Goal: Task Accomplishment & Management: Use online tool/utility

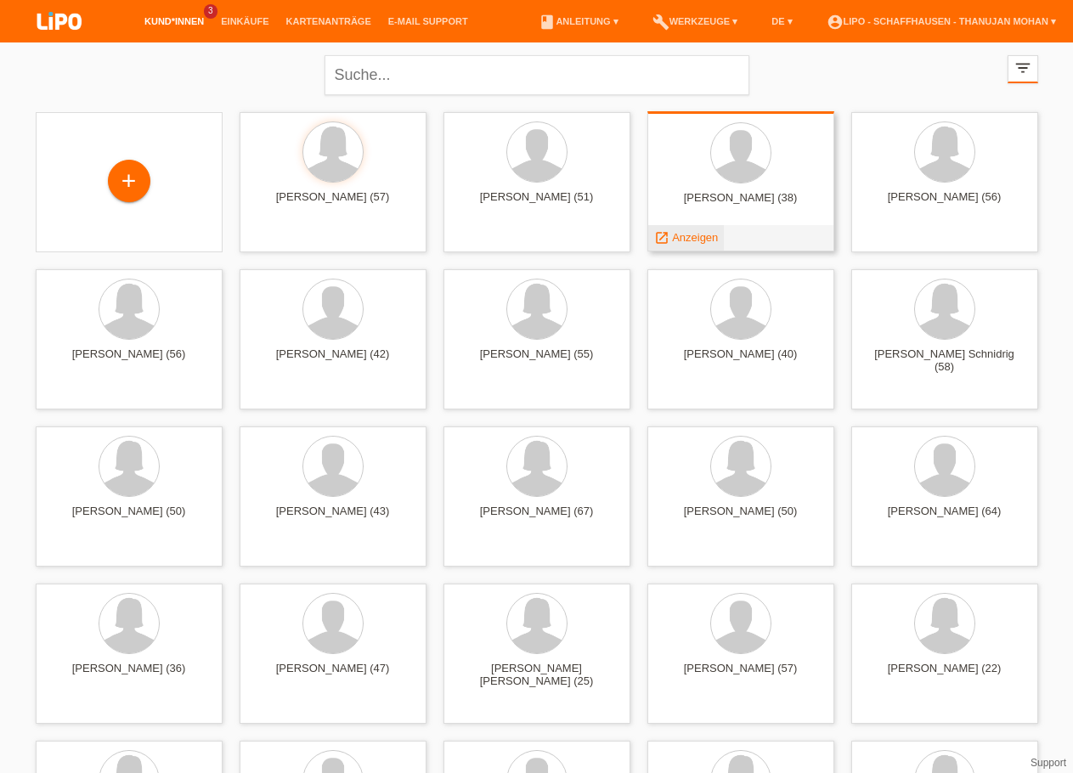
click at [697, 237] on span "Anzeigen" at bounding box center [695, 237] width 46 height 13
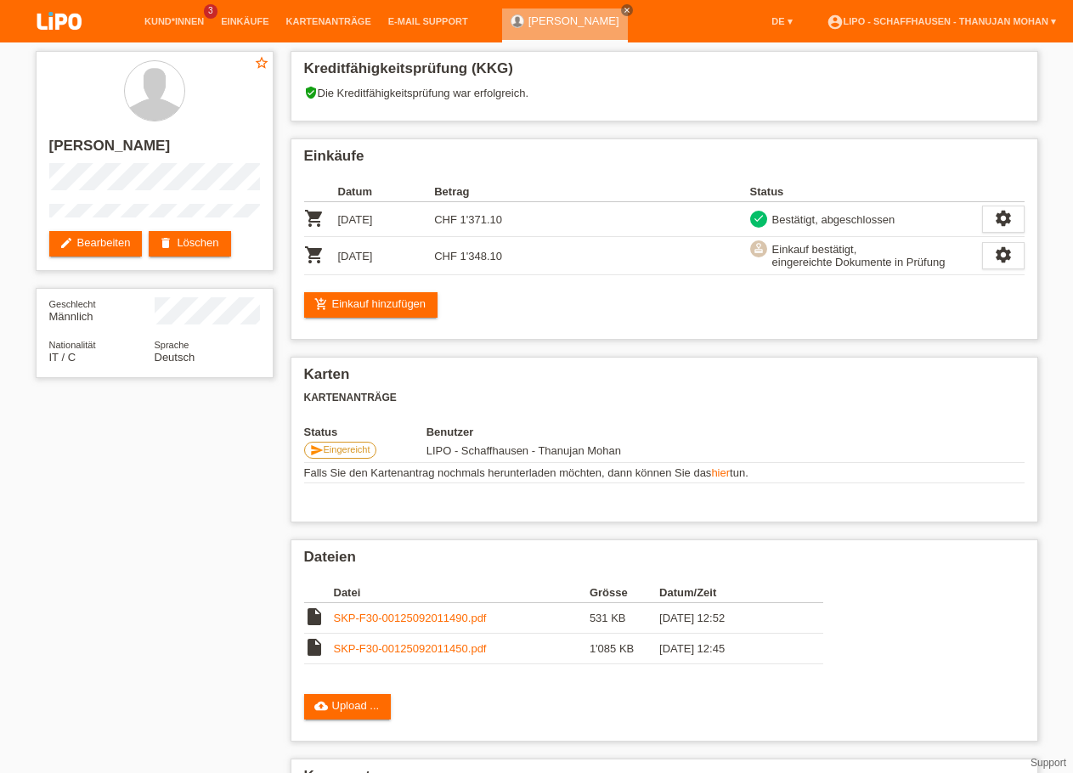
click at [66, 29] on img at bounding box center [59, 22] width 85 height 45
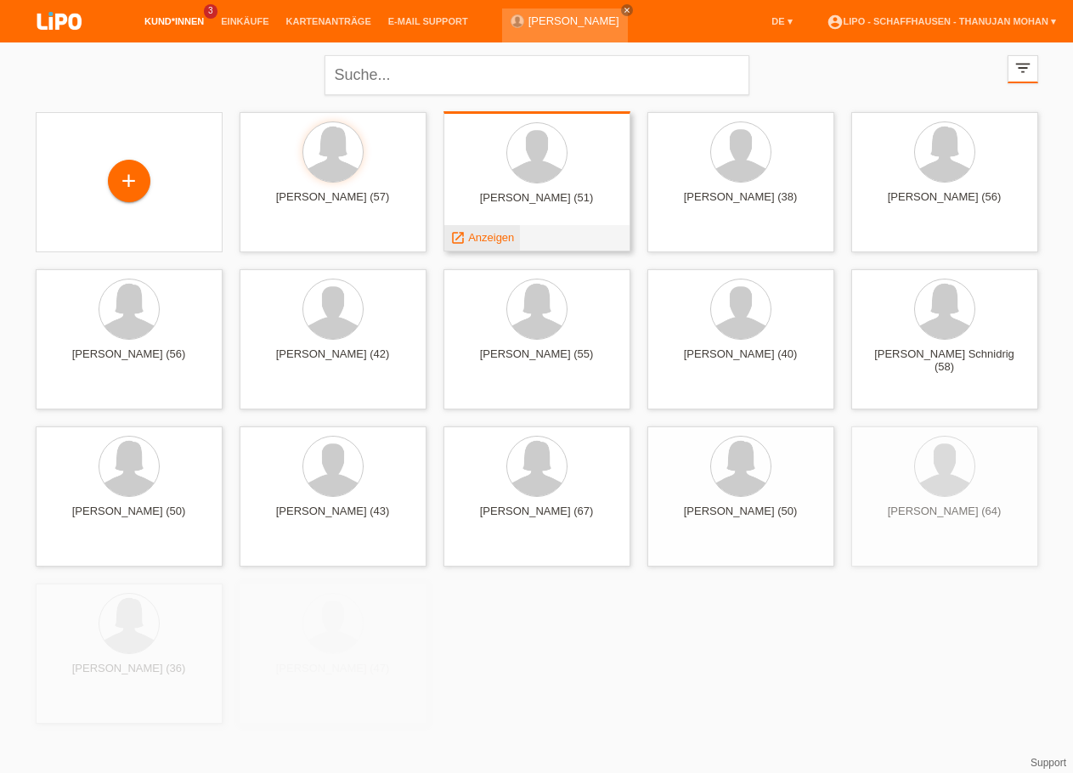
click at [500, 240] on span "Anzeigen" at bounding box center [491, 237] width 46 height 13
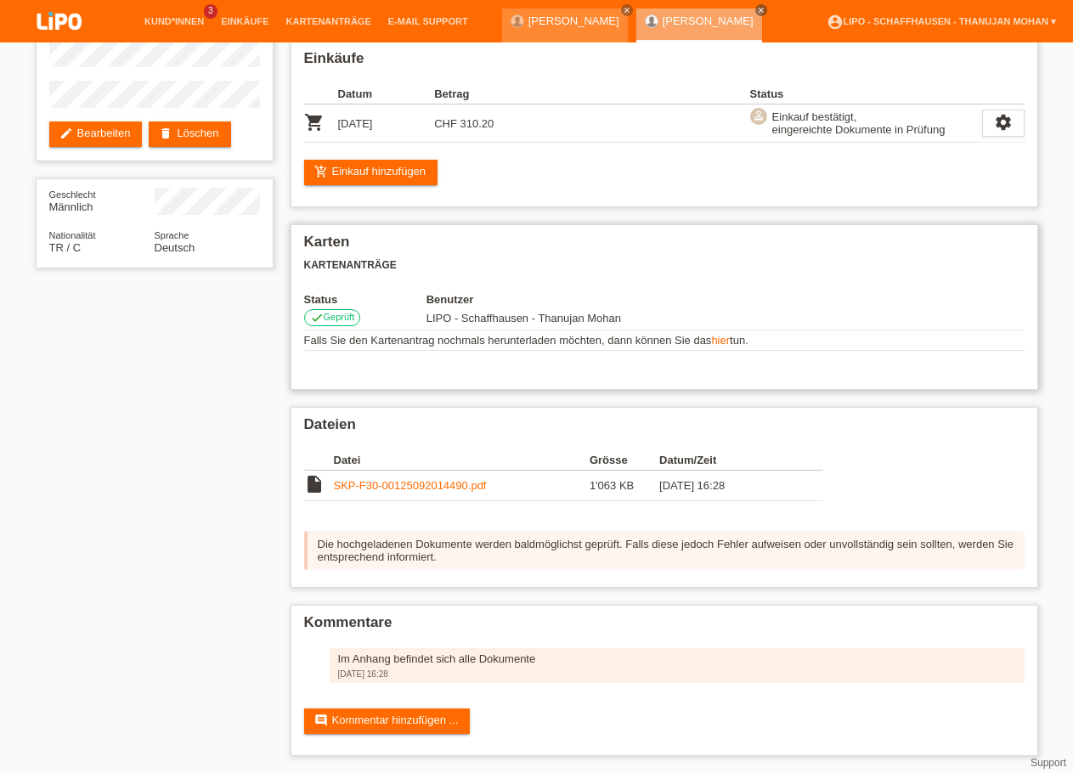
scroll to position [141, 0]
click at [412, 482] on link "SKP-F30-00125092014490.pdf" at bounding box center [410, 485] width 153 height 13
click at [67, 15] on img at bounding box center [59, 22] width 85 height 45
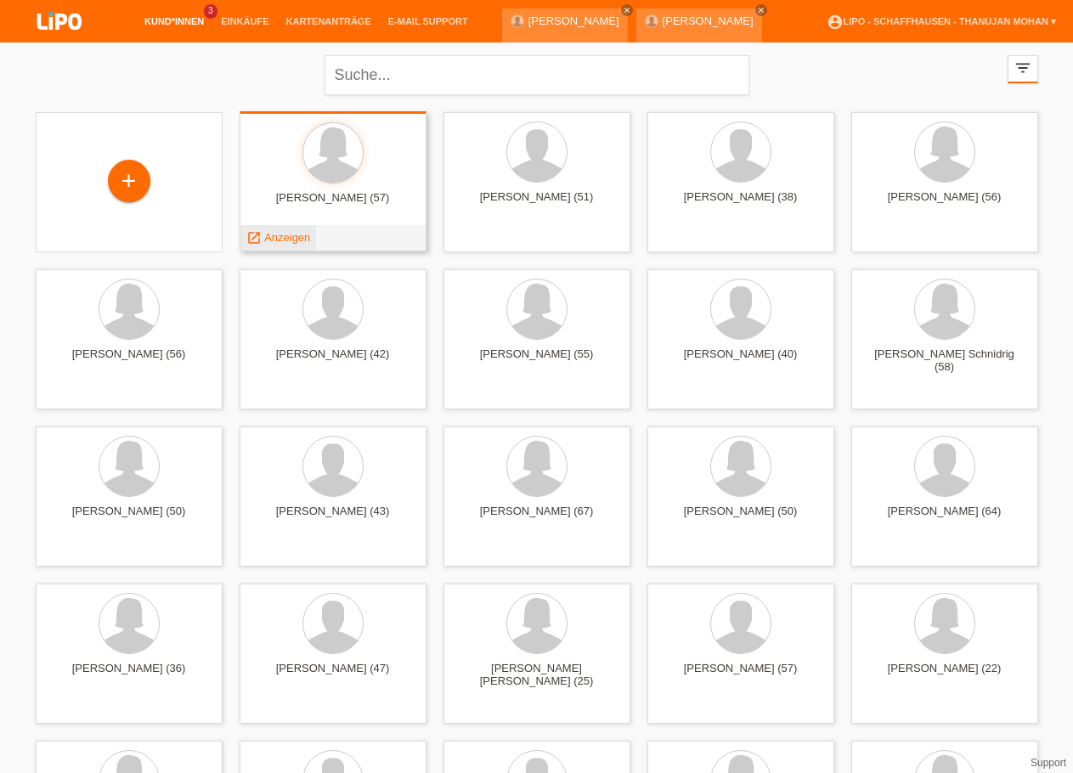
click at [297, 235] on span "Anzeigen" at bounding box center [287, 237] width 46 height 13
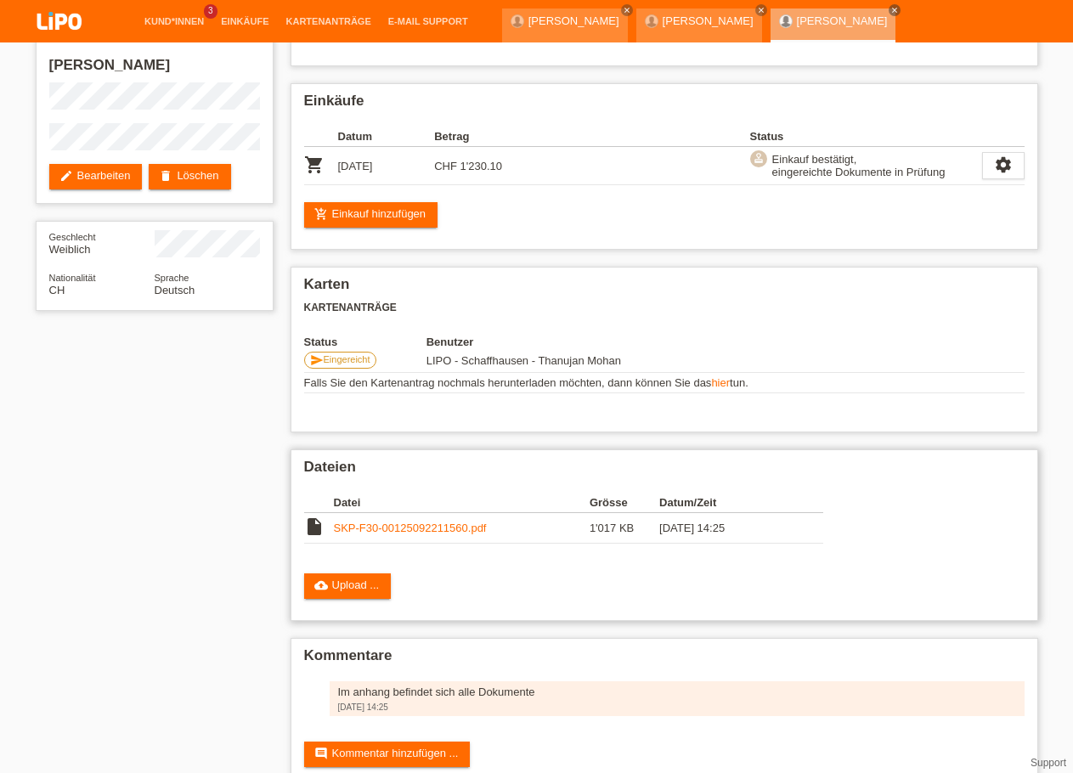
scroll to position [87, 0]
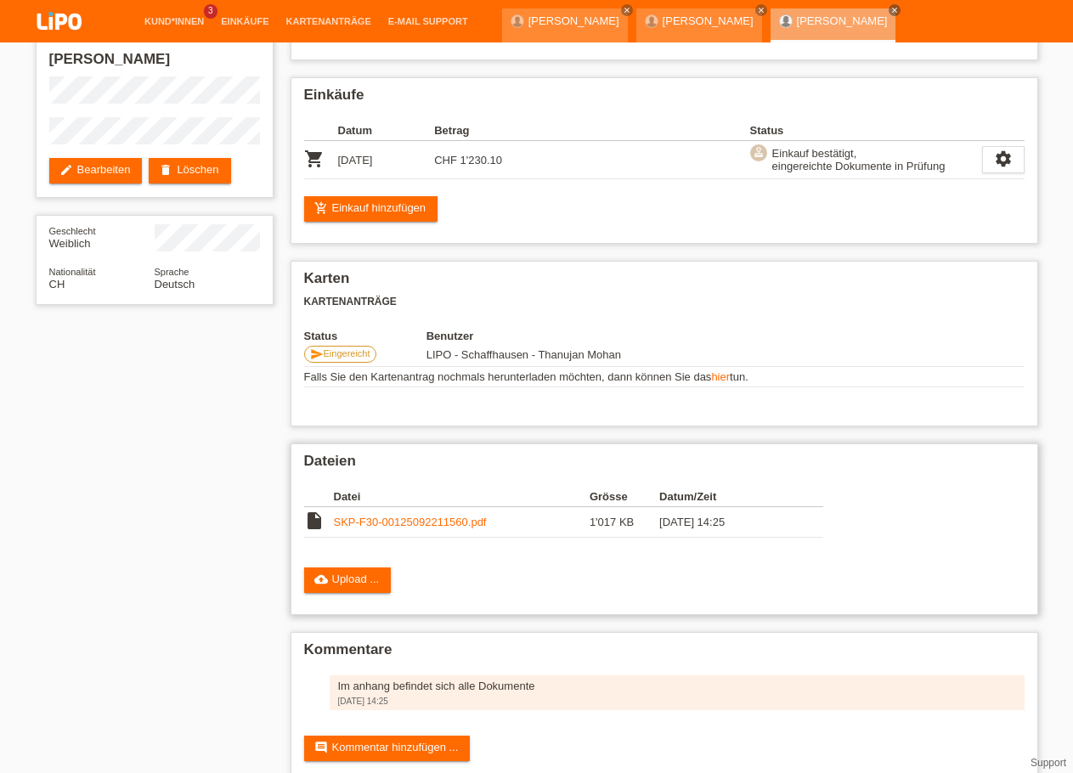
click at [407, 528] on link "SKP-F30-00125092211560.pdf" at bounding box center [410, 522] width 153 height 13
click at [56, 31] on img at bounding box center [59, 22] width 85 height 45
